Goal: Information Seeking & Learning: Understand process/instructions

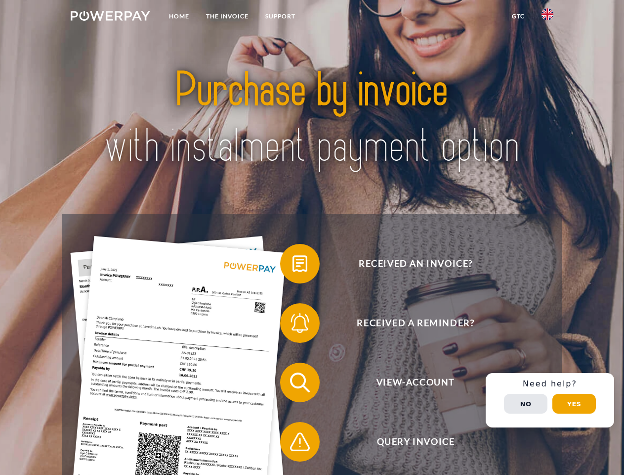
click at [110, 17] on img at bounding box center [111, 16] width 80 height 10
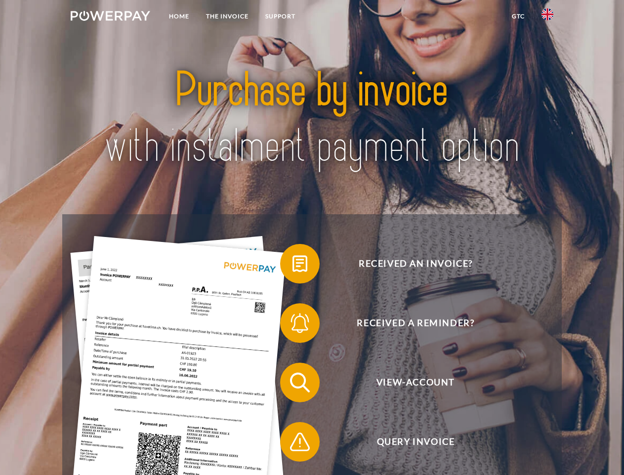
click at [548, 17] on img at bounding box center [548, 14] width 12 height 12
click at [518, 16] on link "GTC" at bounding box center [519, 16] width 30 height 18
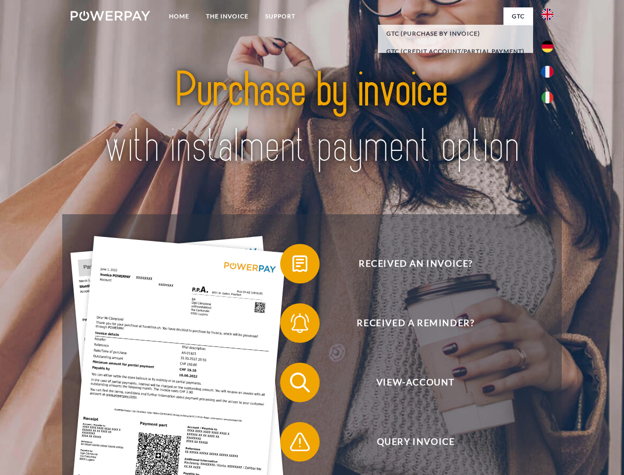
click at [293, 266] on span at bounding box center [285, 263] width 49 height 49
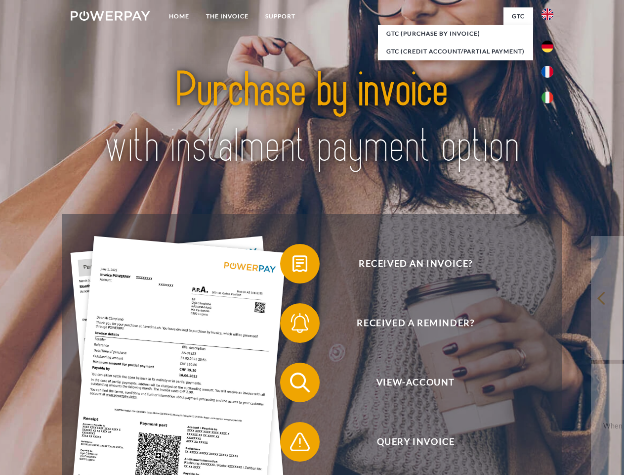
click at [293, 325] on span at bounding box center [285, 322] width 49 height 49
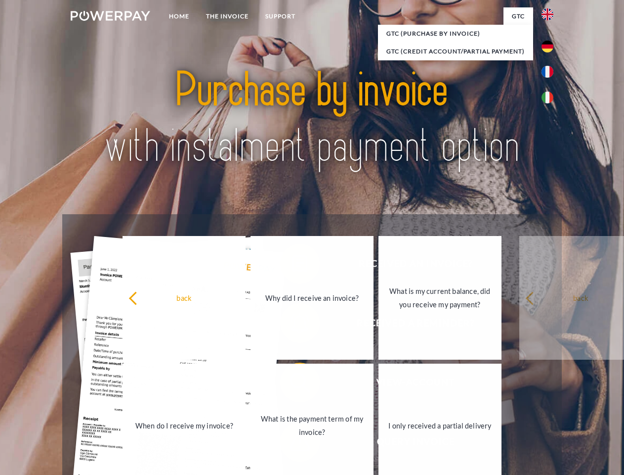
click at [293, 384] on link "What is the payment term of my invoice?" at bounding box center [312, 425] width 123 height 124
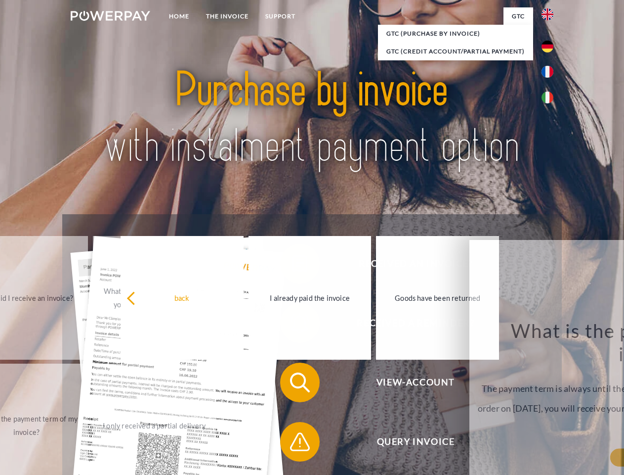
click at [293, 444] on span at bounding box center [285, 441] width 49 height 49
click at [550, 400] on div "Received an invoice? Received a reminder? View-Account Query Invoice" at bounding box center [311, 412] width 499 height 396
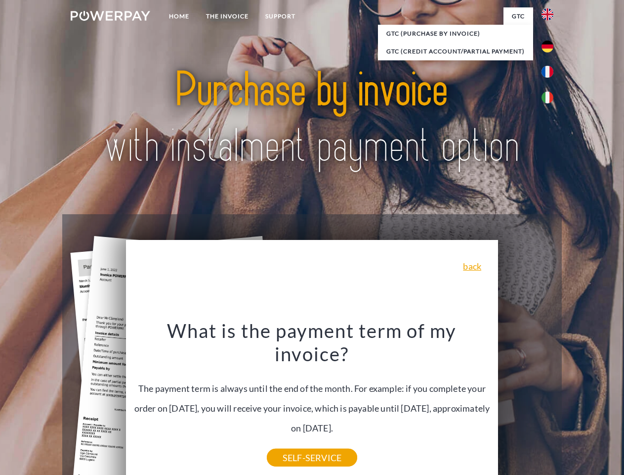
click at [526, 402] on span "View-Account" at bounding box center [416, 382] width 242 height 40
click at [575, 403] on header "Home THE INVOICE Support" at bounding box center [312, 341] width 624 height 683
